Goal: Task Accomplishment & Management: Use online tool/utility

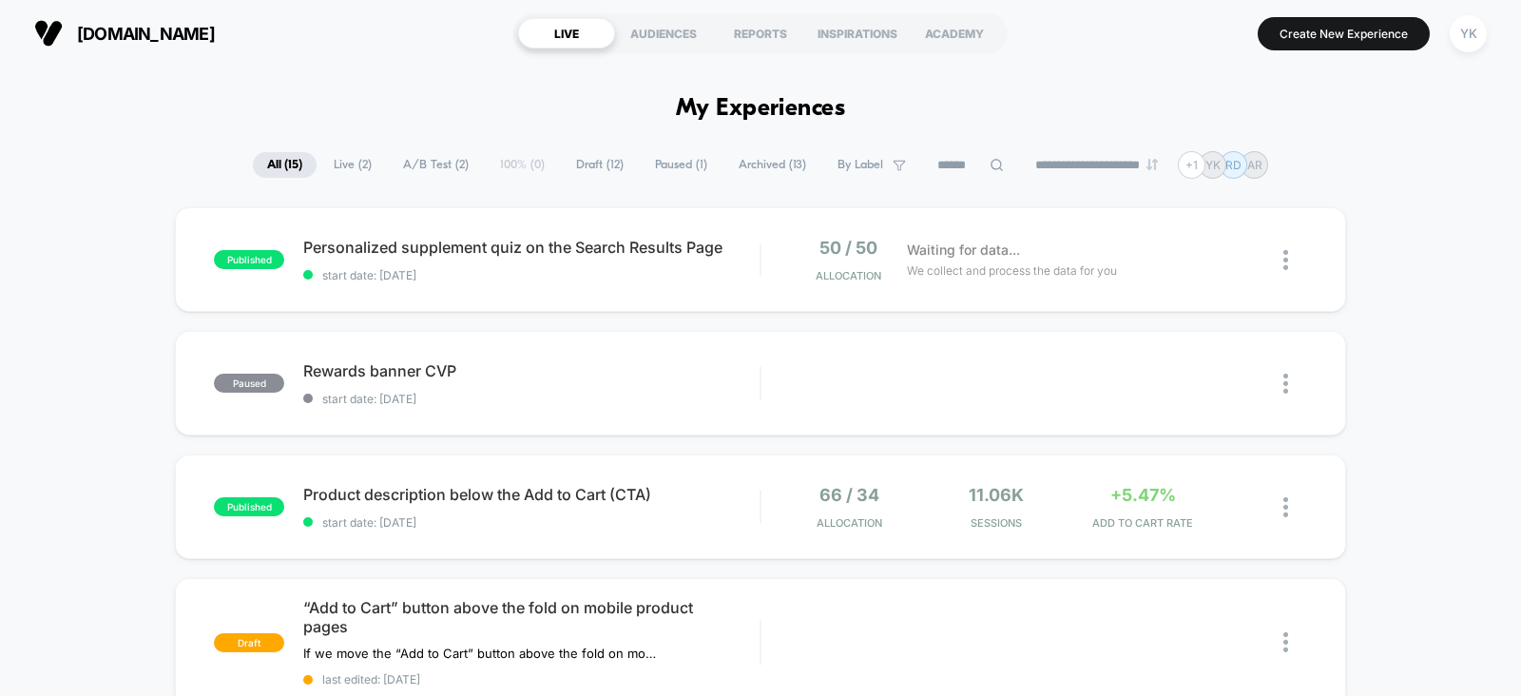
scroll to position [118, 0]
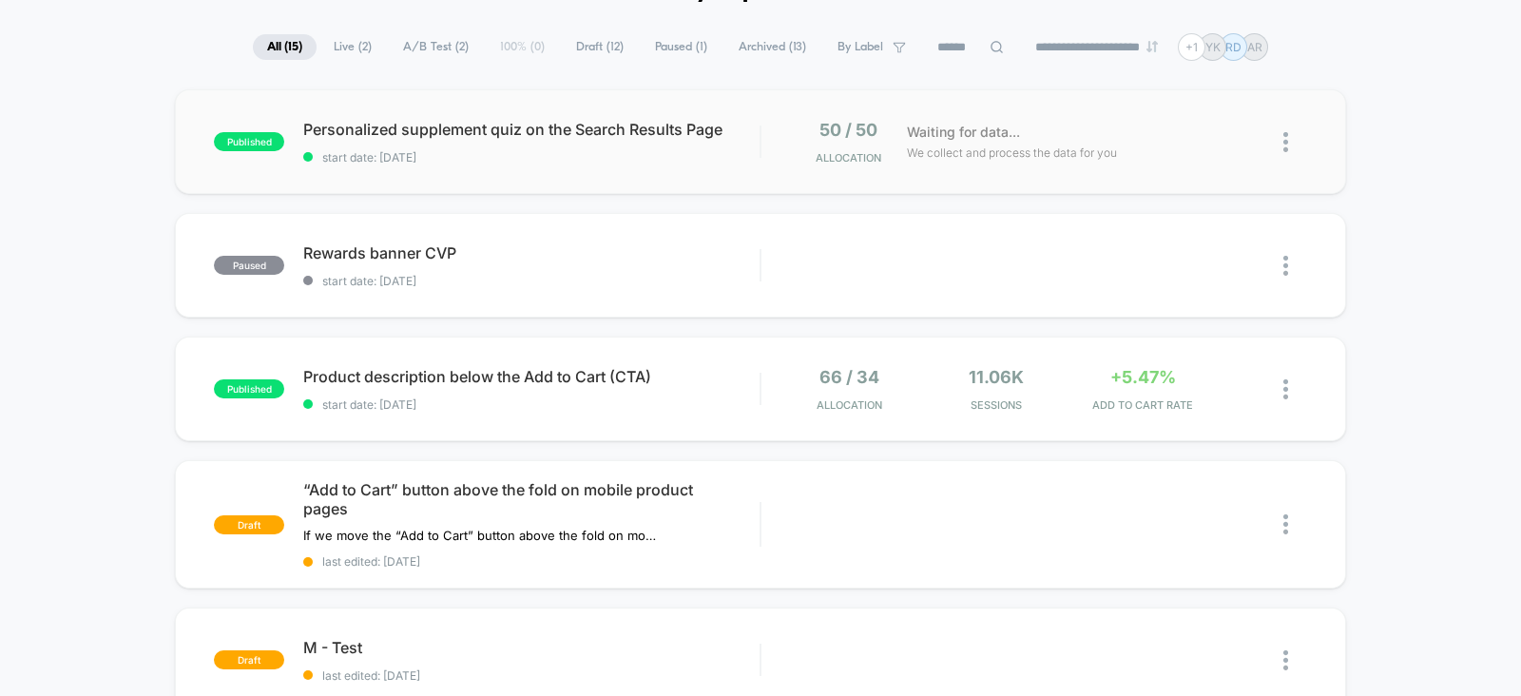
click at [787, 168] on div "published Personalized supplement quiz on the Search Results Page start date: […" at bounding box center [760, 141] width 1171 height 105
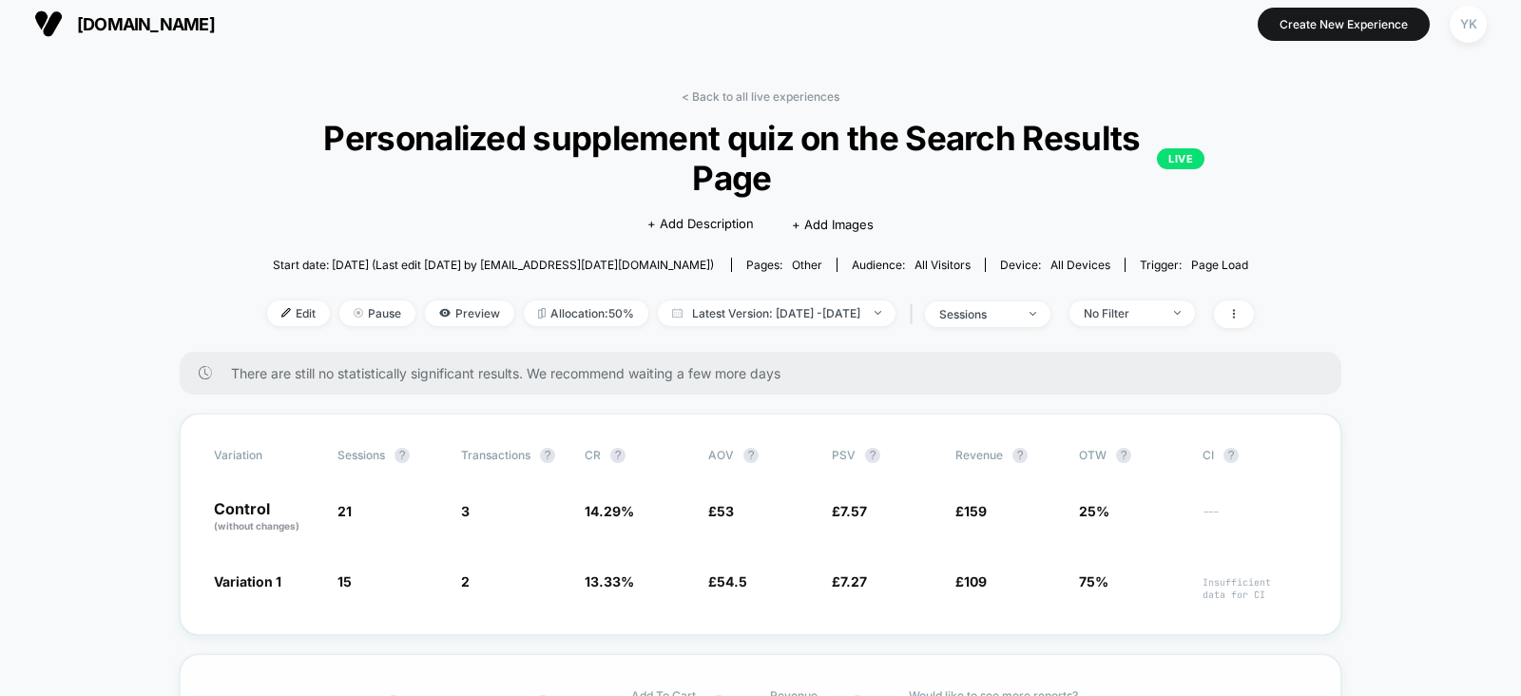
scroll to position [8, 0]
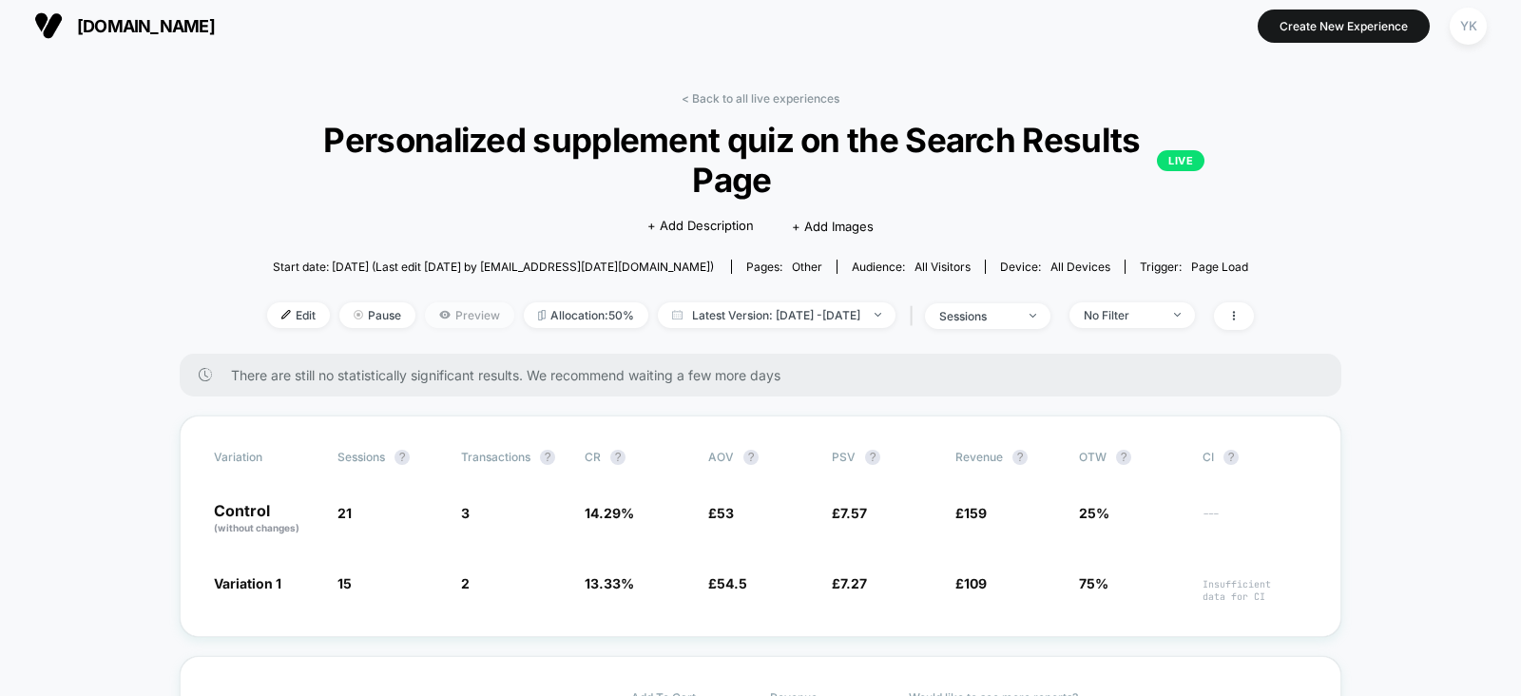
click at [429, 316] on span "Preview" at bounding box center [469, 315] width 89 height 26
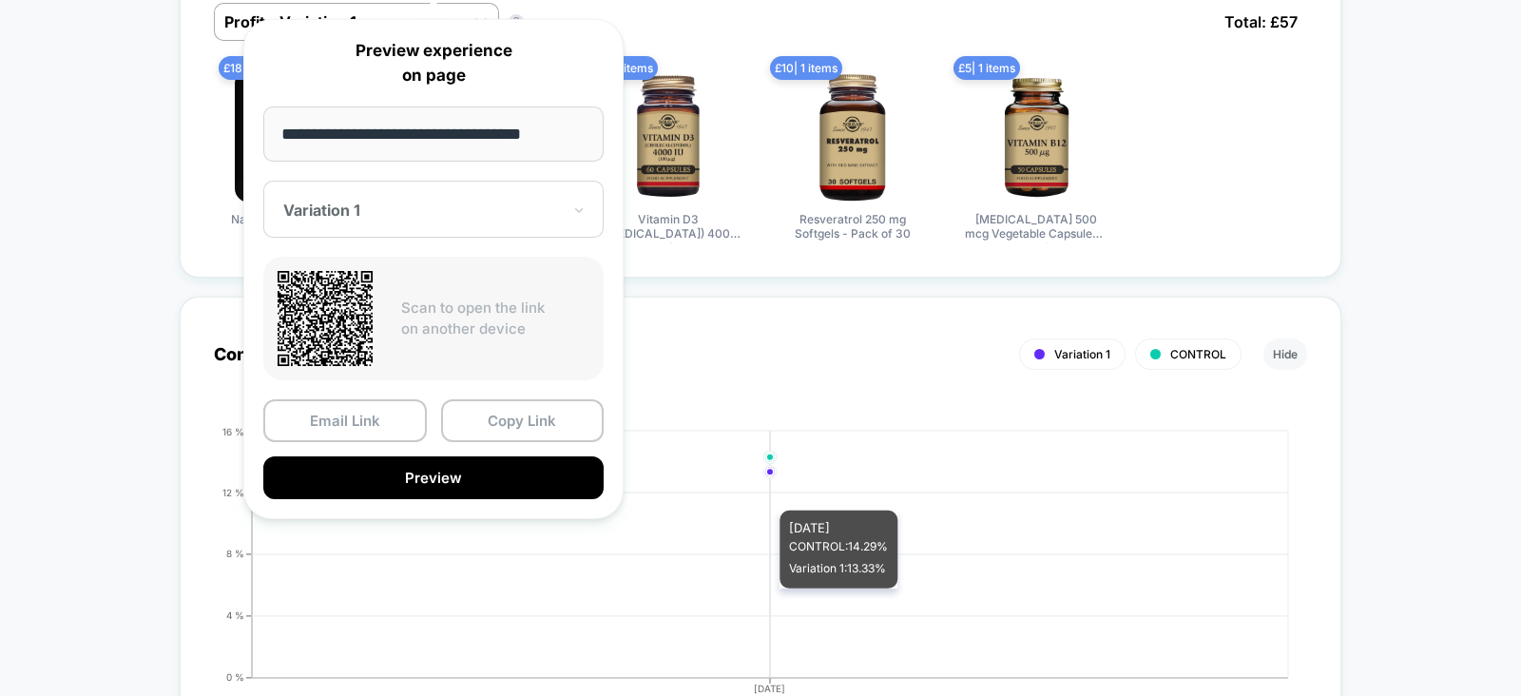
scroll to position [1374, 0]
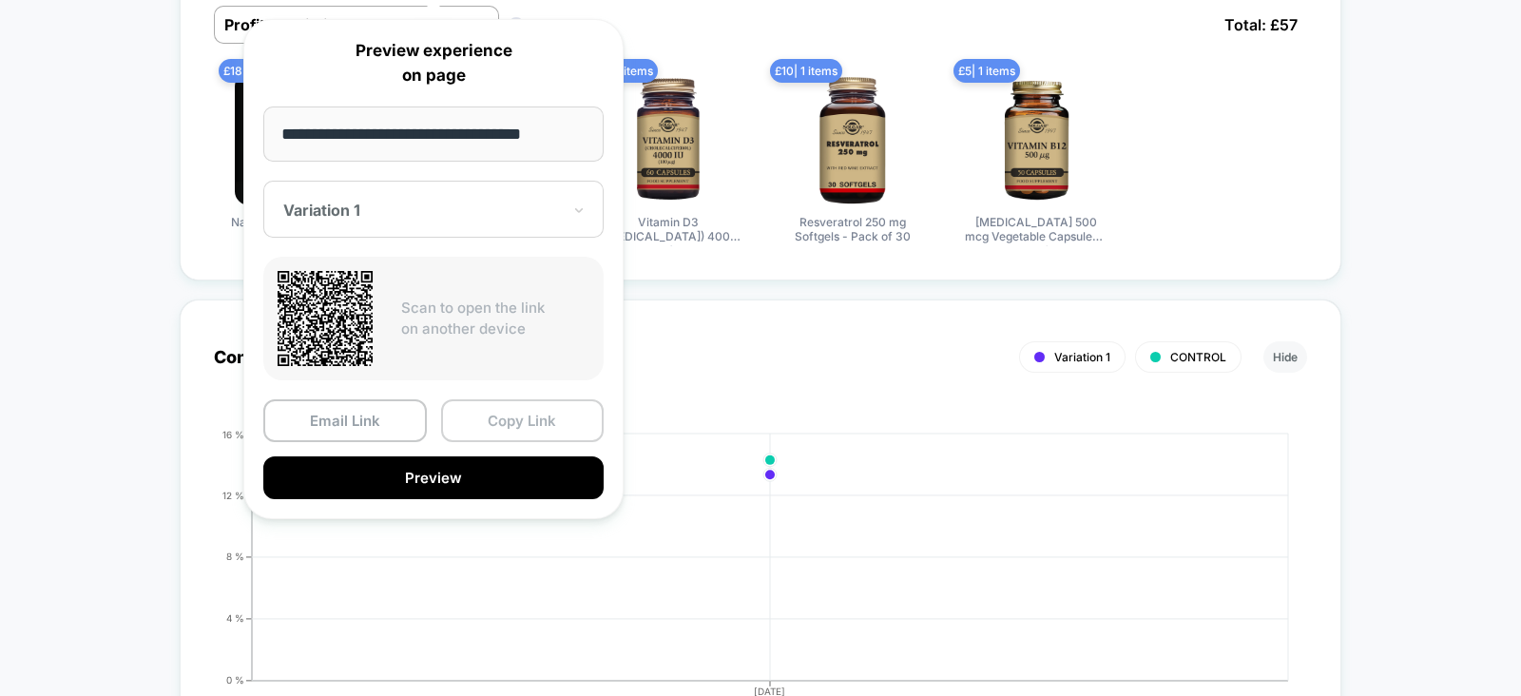
click at [521, 434] on button "Copy Link" at bounding box center [522, 420] width 163 height 43
